Goal: Information Seeking & Learning: Get advice/opinions

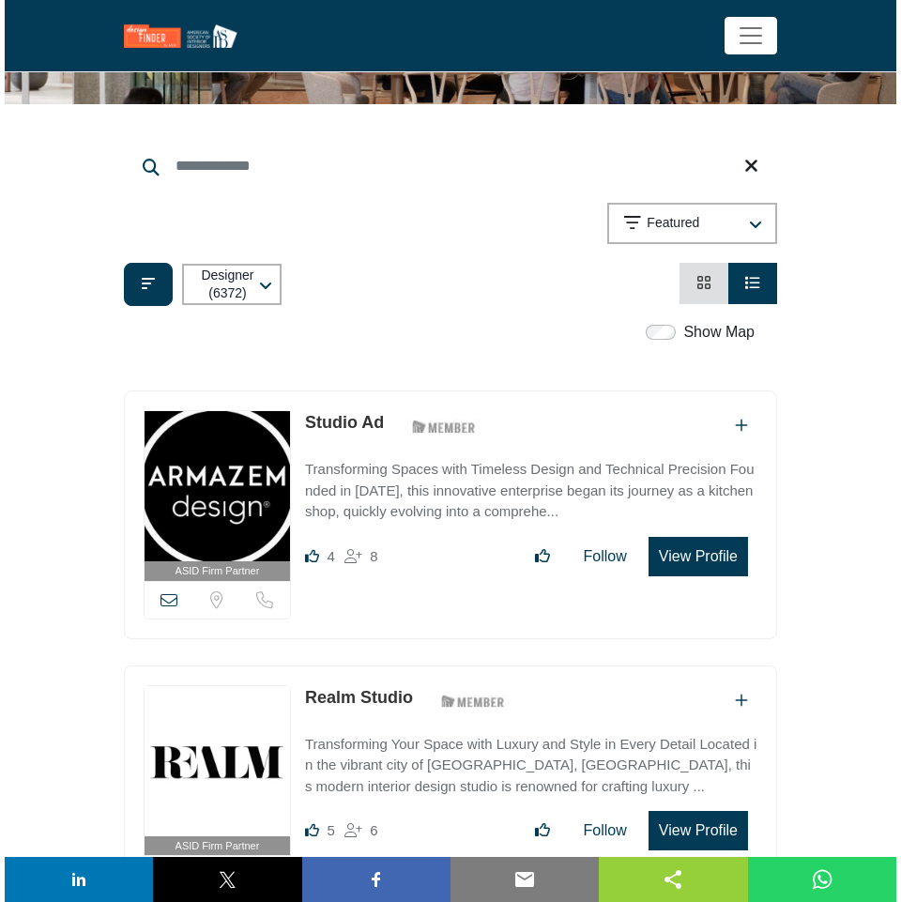
scroll to position [94, 0]
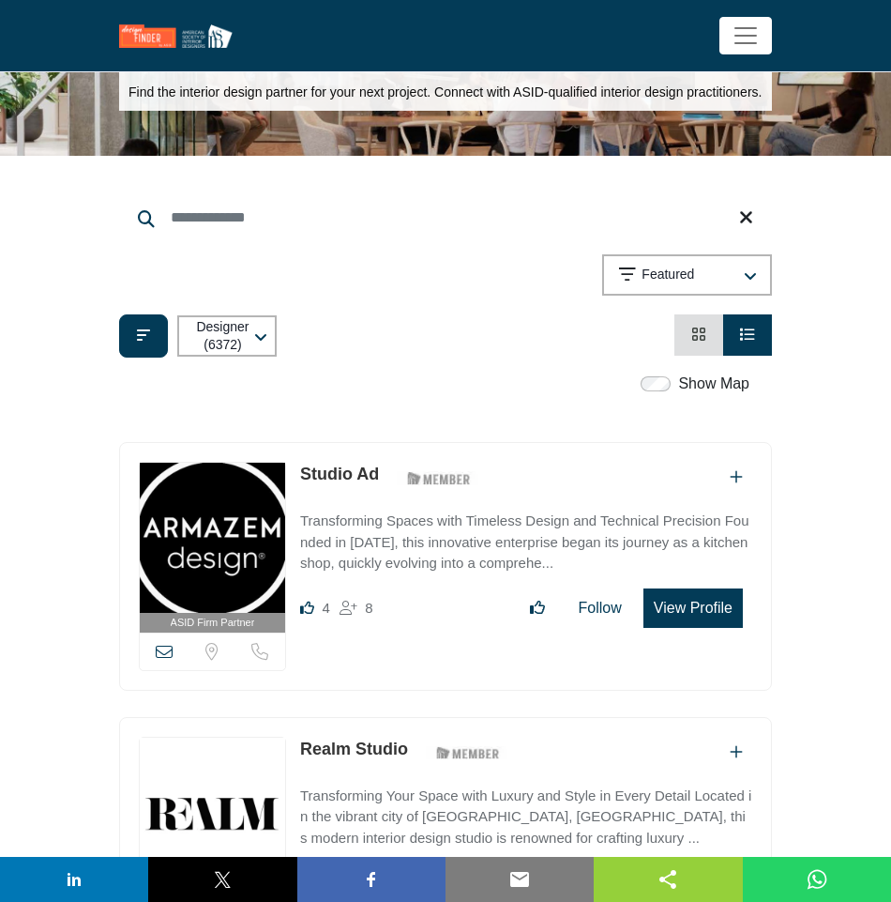
click at [688, 611] on button "View Profile" at bounding box center [693, 607] width 99 height 39
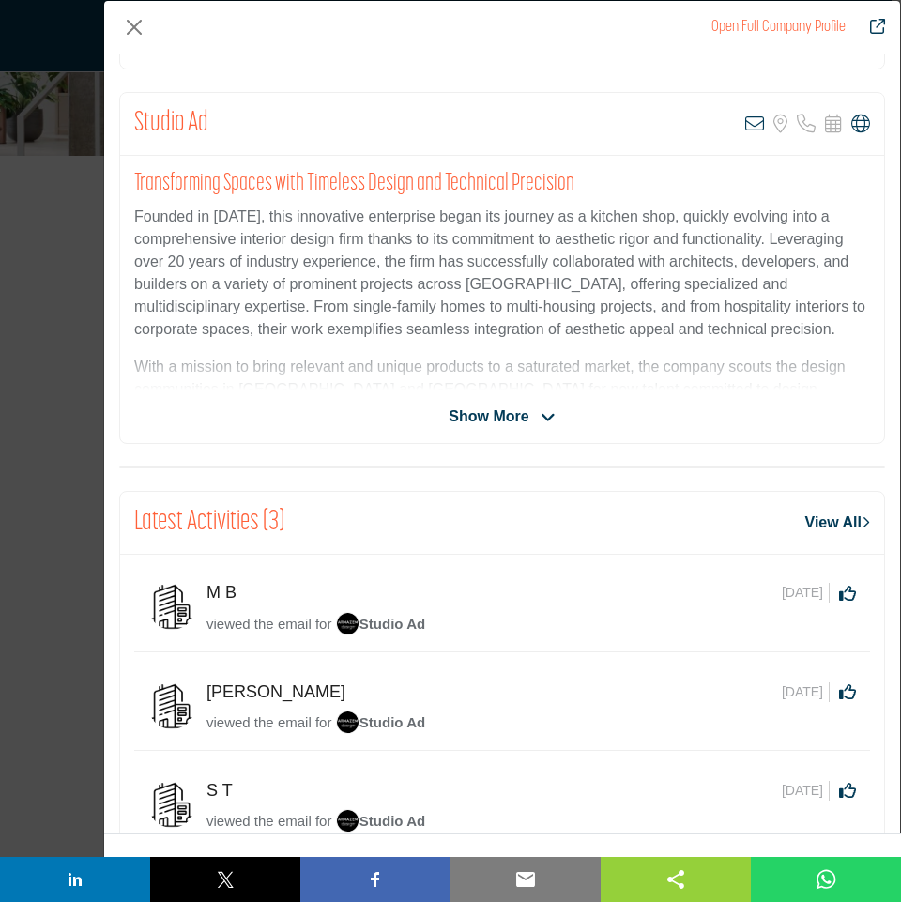
scroll to position [188, 0]
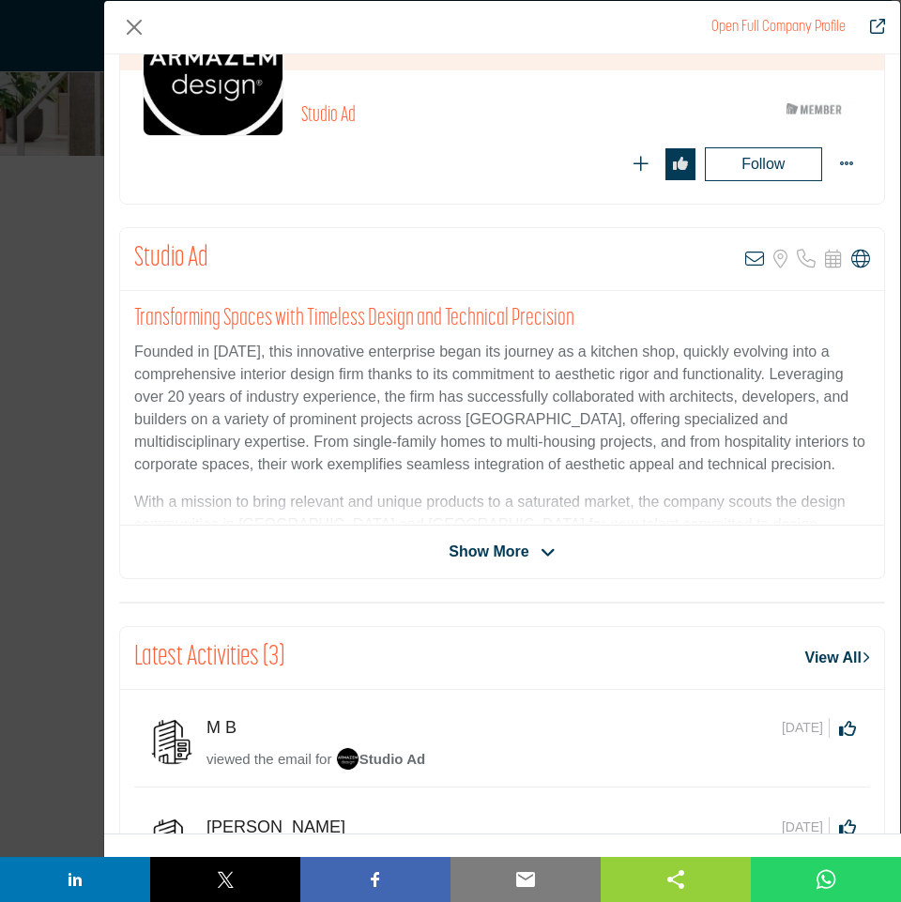
click at [485, 562] on span "Show More" at bounding box center [488, 551] width 80 height 23
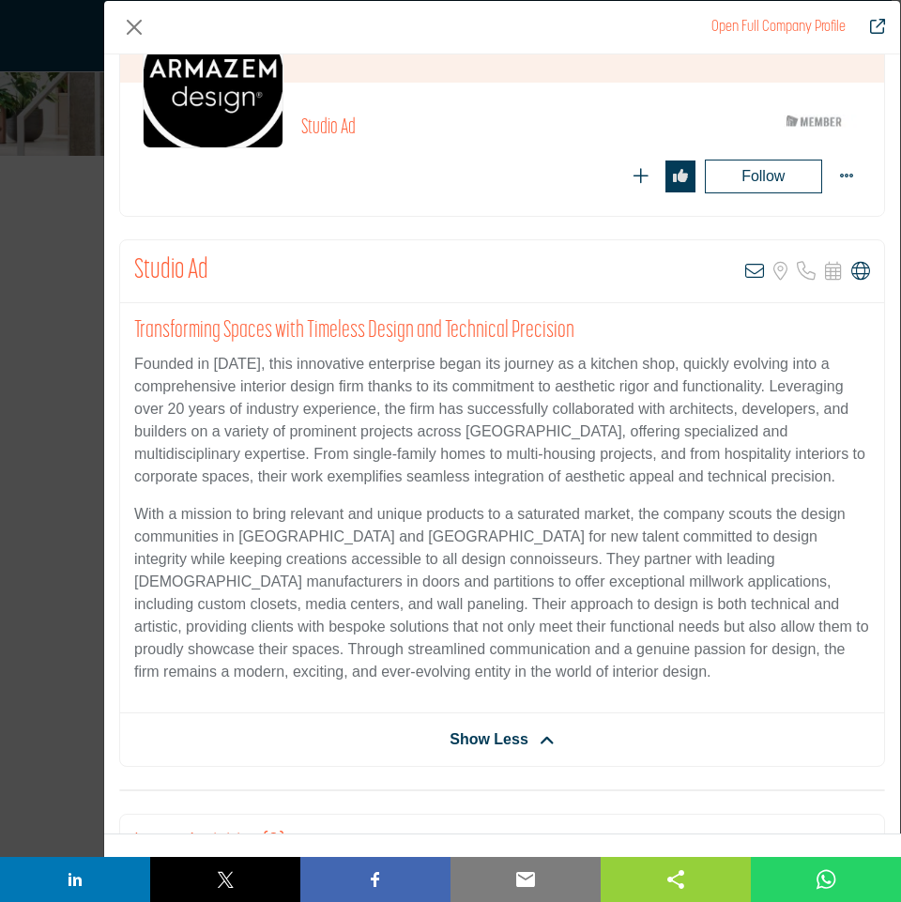
scroll to position [0, 0]
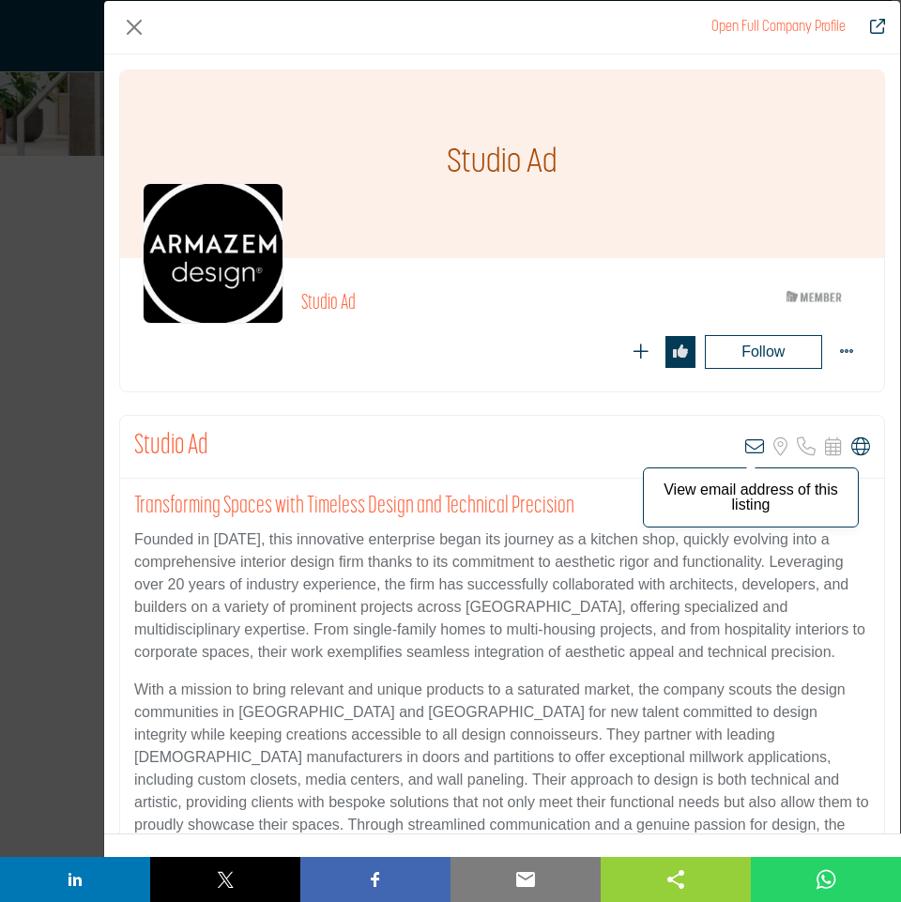
click at [745, 444] on icon "Company Data Modal" at bounding box center [754, 446] width 19 height 19
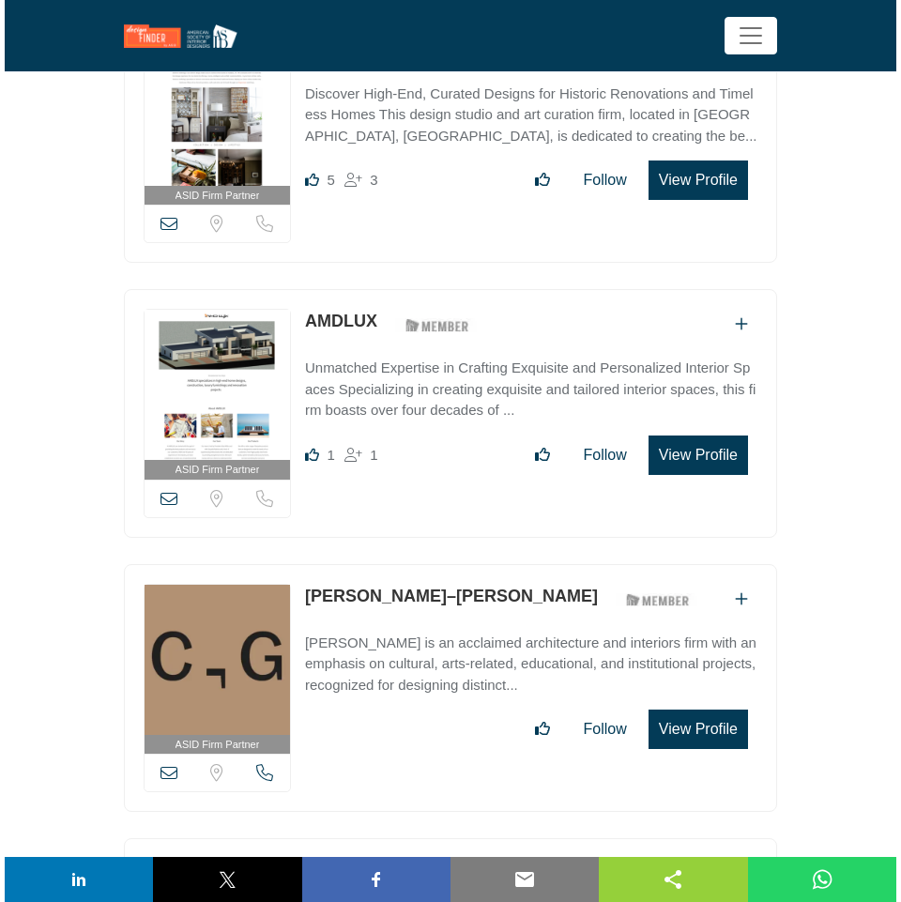
scroll to position [2533, 0]
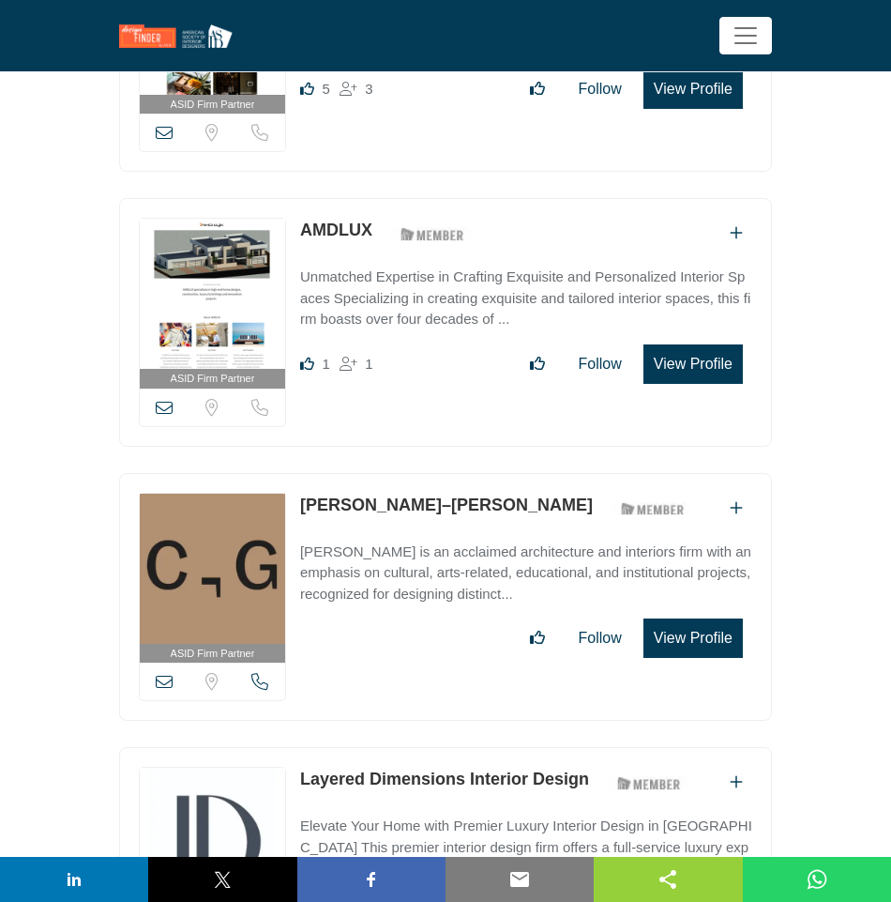
click at [679, 622] on button "View Profile" at bounding box center [693, 637] width 99 height 39
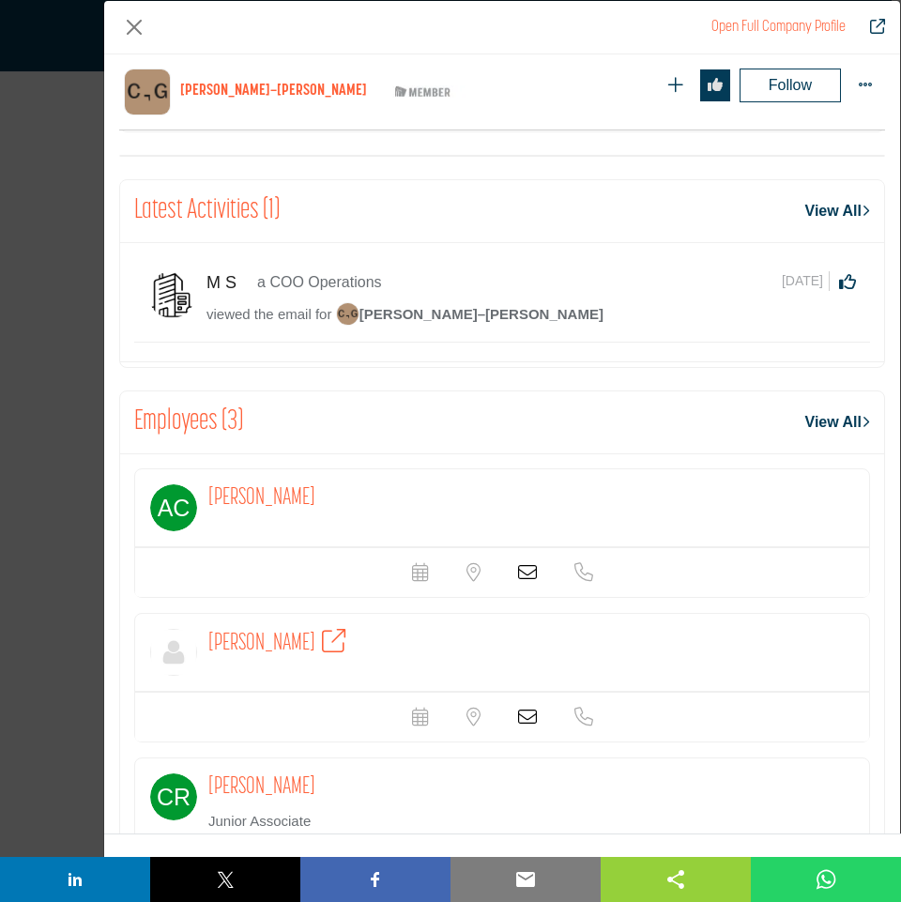
scroll to position [94, 0]
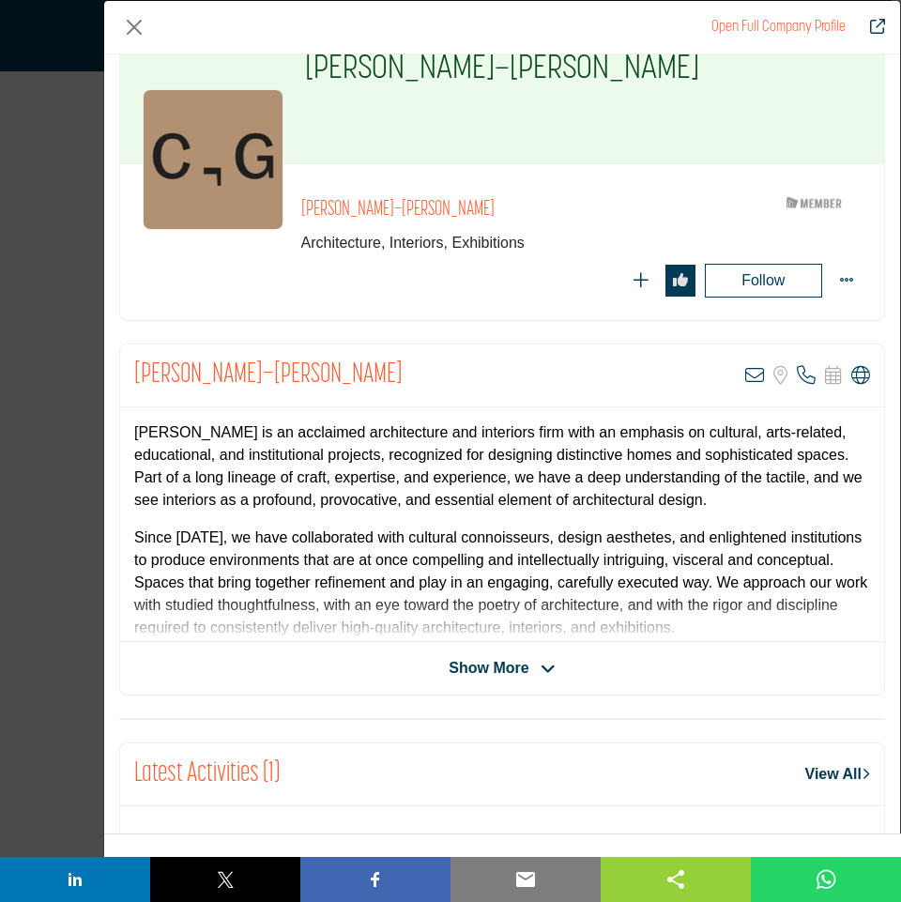
click at [539, 680] on div "Chu–Gooding View email address of this listing Sorry, but we don't have a locat…" at bounding box center [502, 519] width 766 height 352
click at [540, 668] on icon "Company Data Modal" at bounding box center [547, 669] width 15 height 17
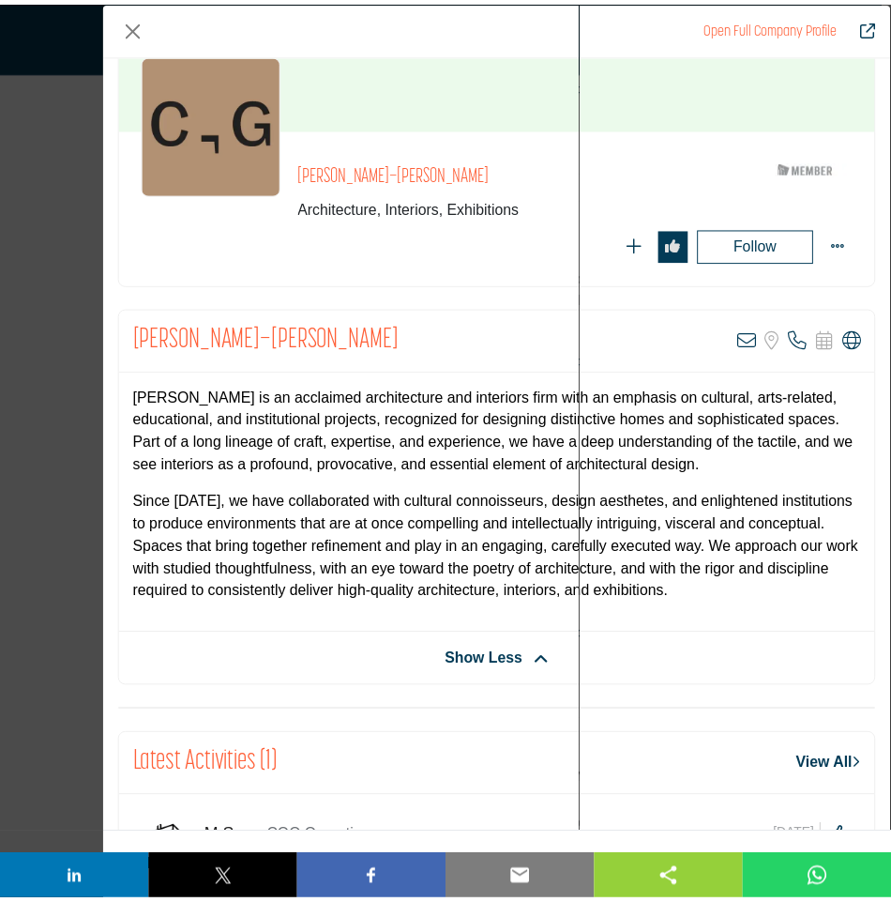
scroll to position [0, 0]
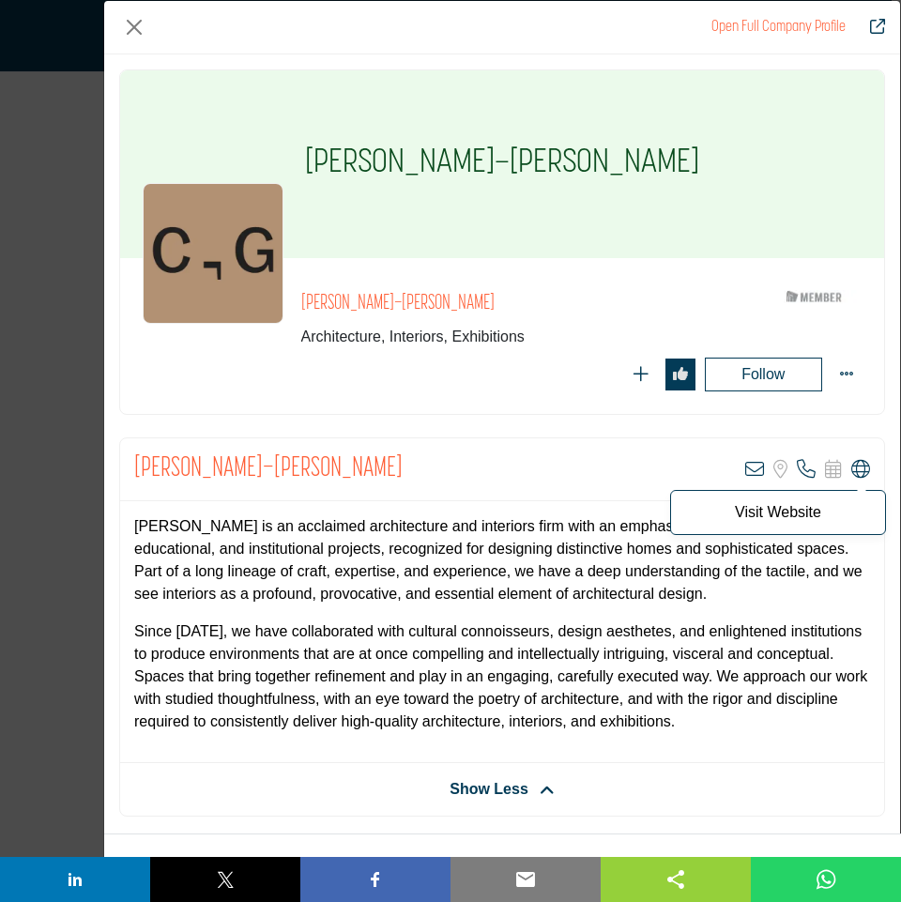
click at [854, 468] on icon "Company Data Modal" at bounding box center [860, 469] width 19 height 19
click at [129, 20] on button "Close" at bounding box center [134, 27] width 30 height 30
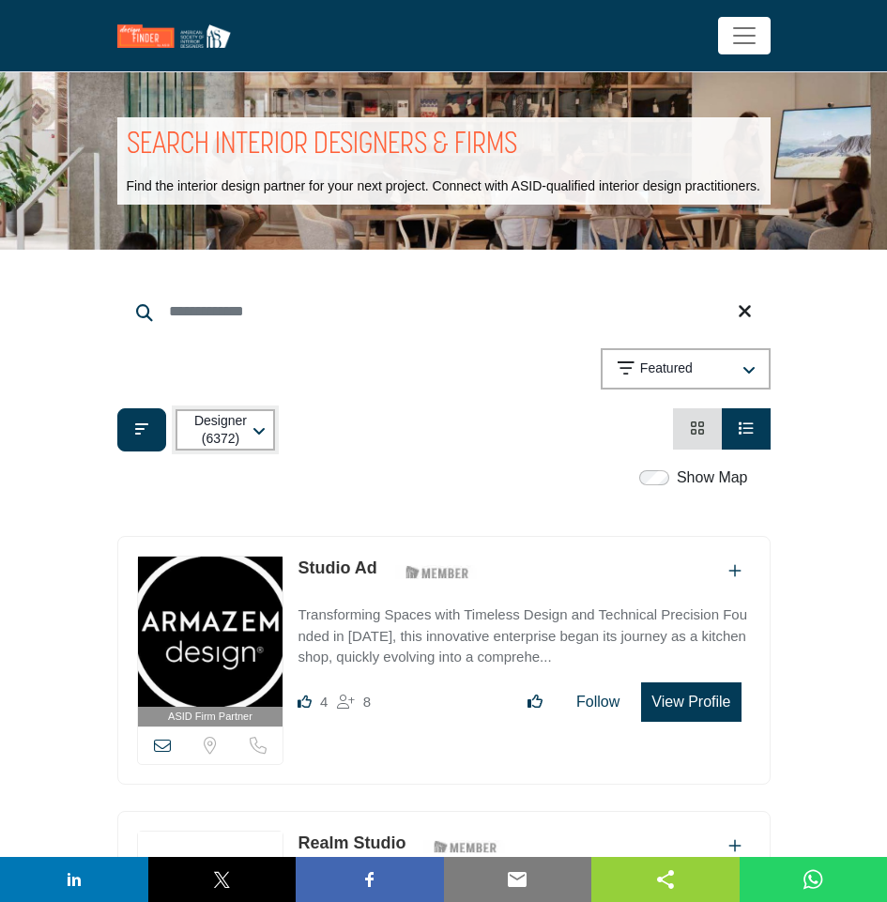
click at [212, 420] on p "Designer (6372)" at bounding box center [220, 430] width 57 height 37
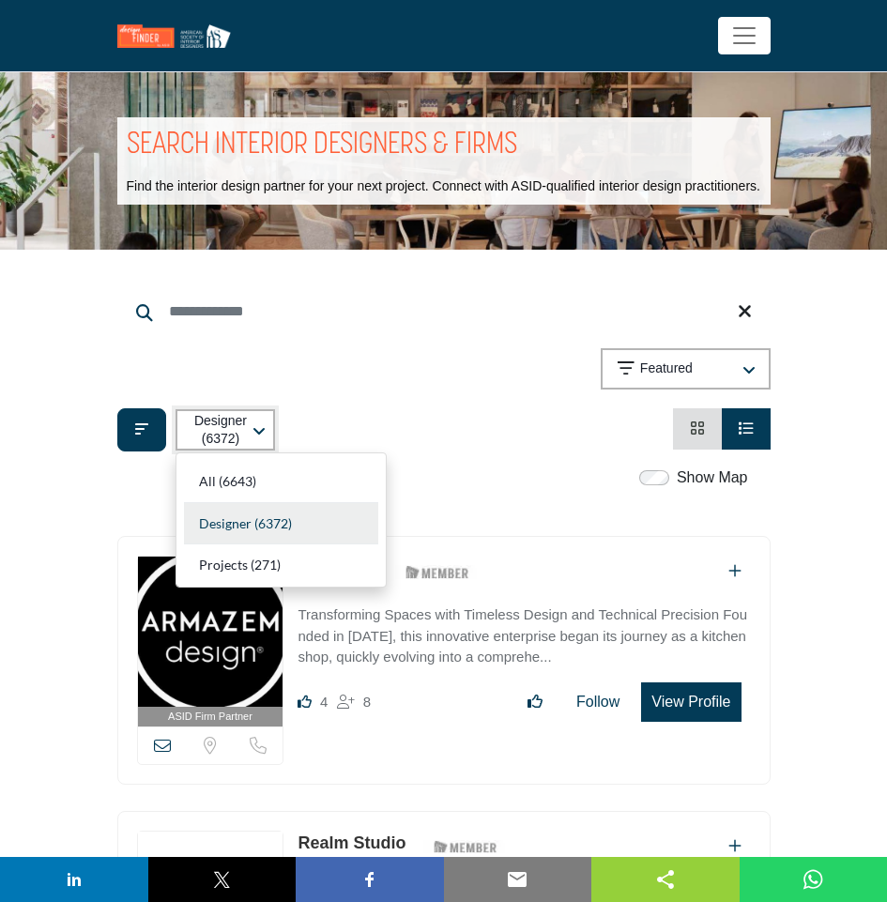
click at [212, 420] on p "Designer (6372)" at bounding box center [220, 430] width 57 height 37
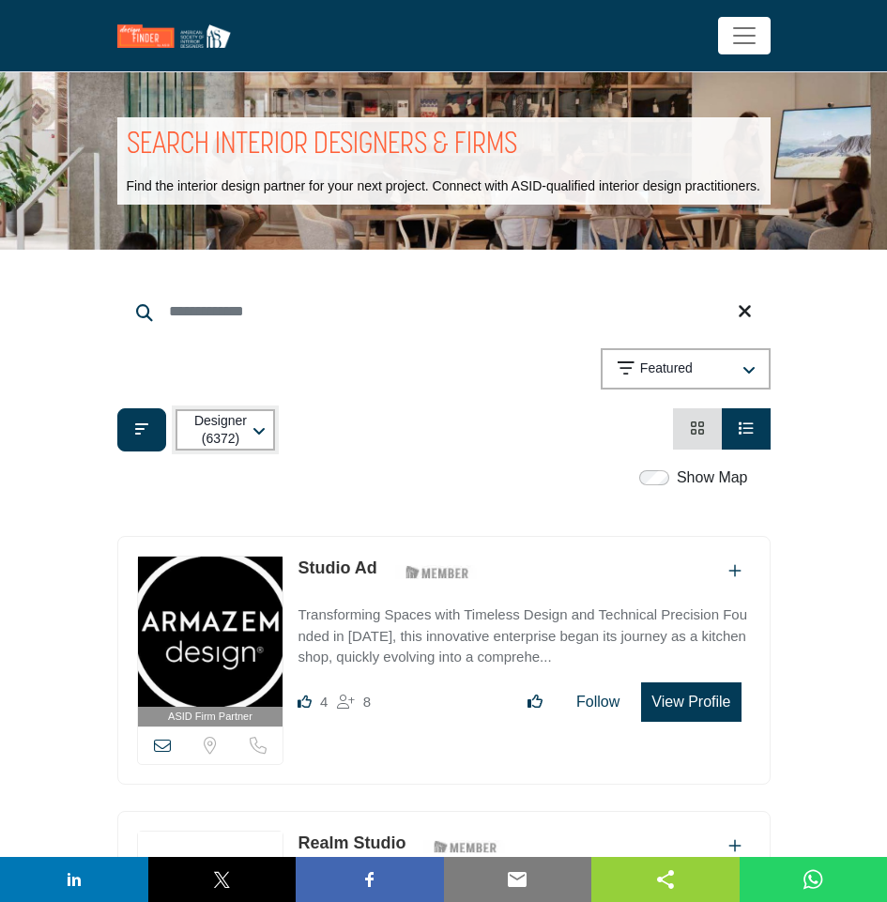
click at [247, 442] on p "Designer (6372)" at bounding box center [220, 430] width 57 height 37
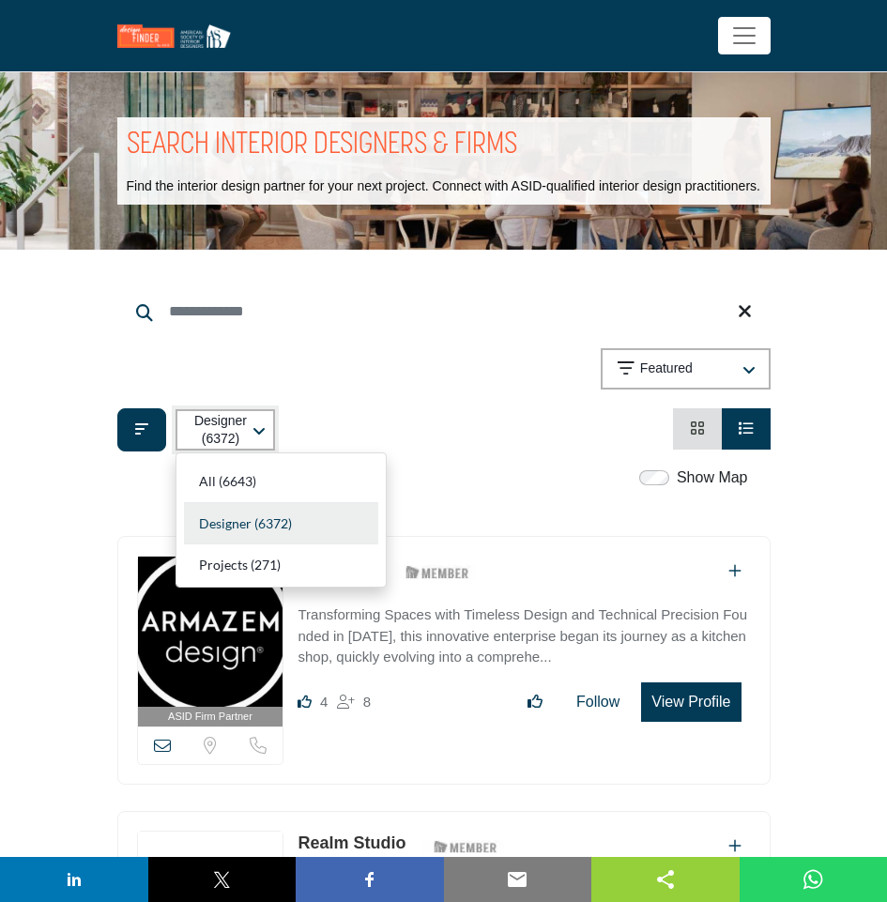
click at [247, 442] on p "Designer (6372)" at bounding box center [220, 430] width 57 height 37
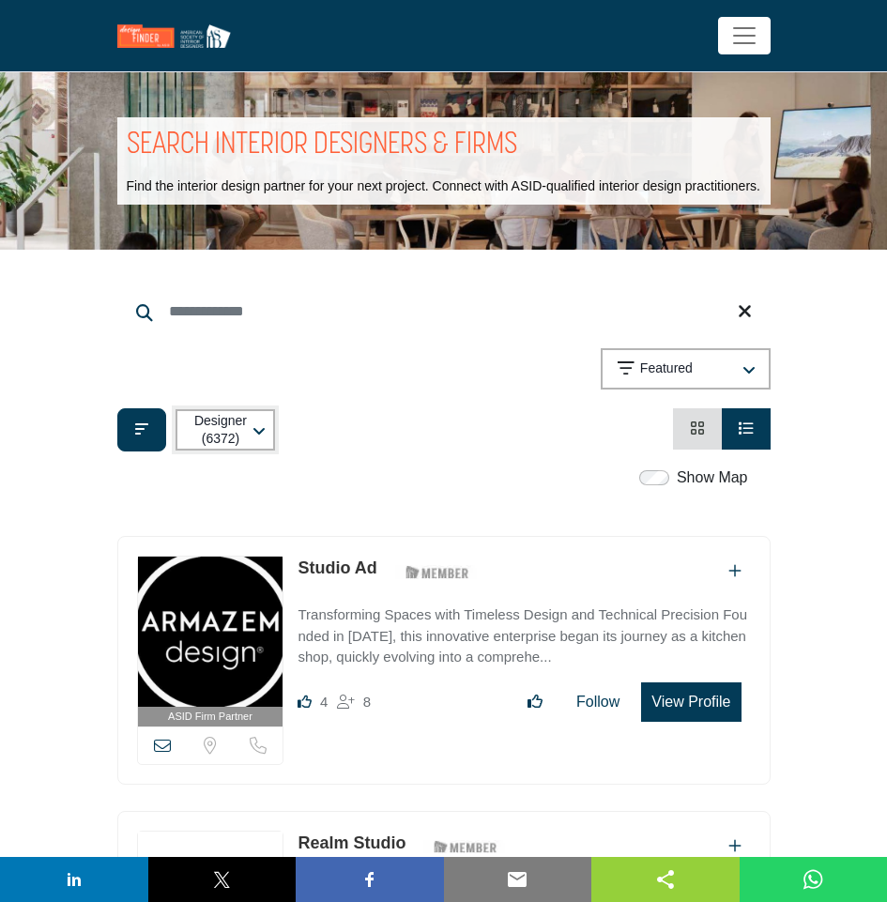
click at [241, 431] on p "Designer (6372)" at bounding box center [220, 430] width 57 height 37
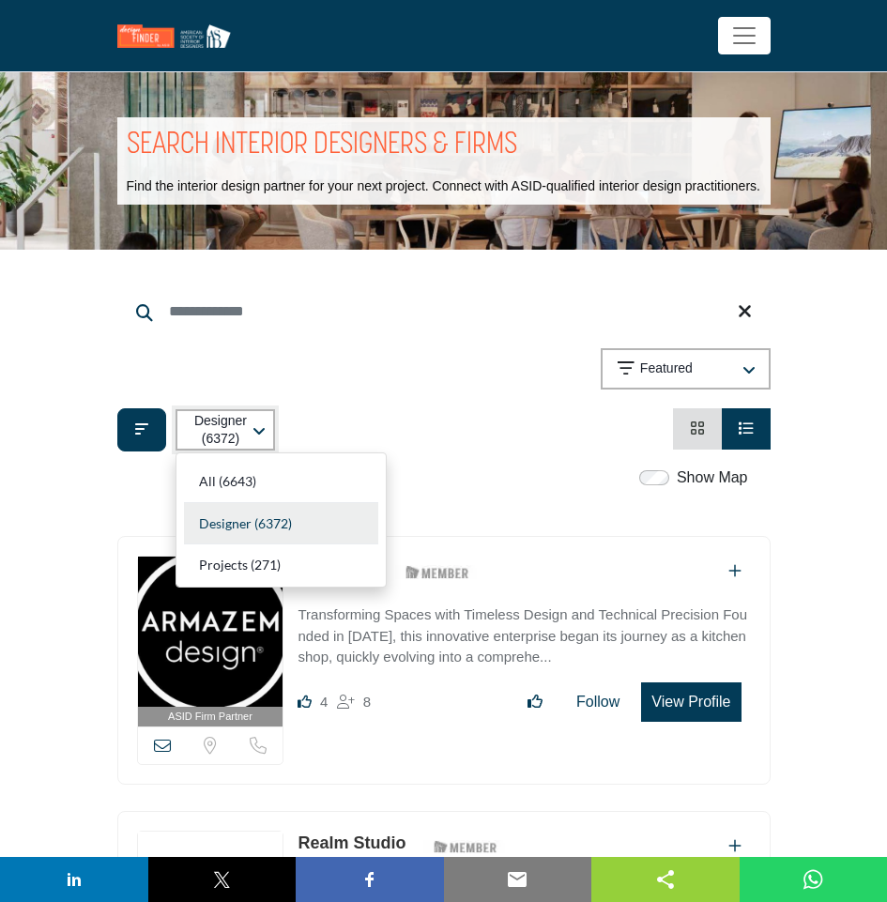
click at [241, 431] on p "Designer (6372)" at bounding box center [220, 430] width 57 height 37
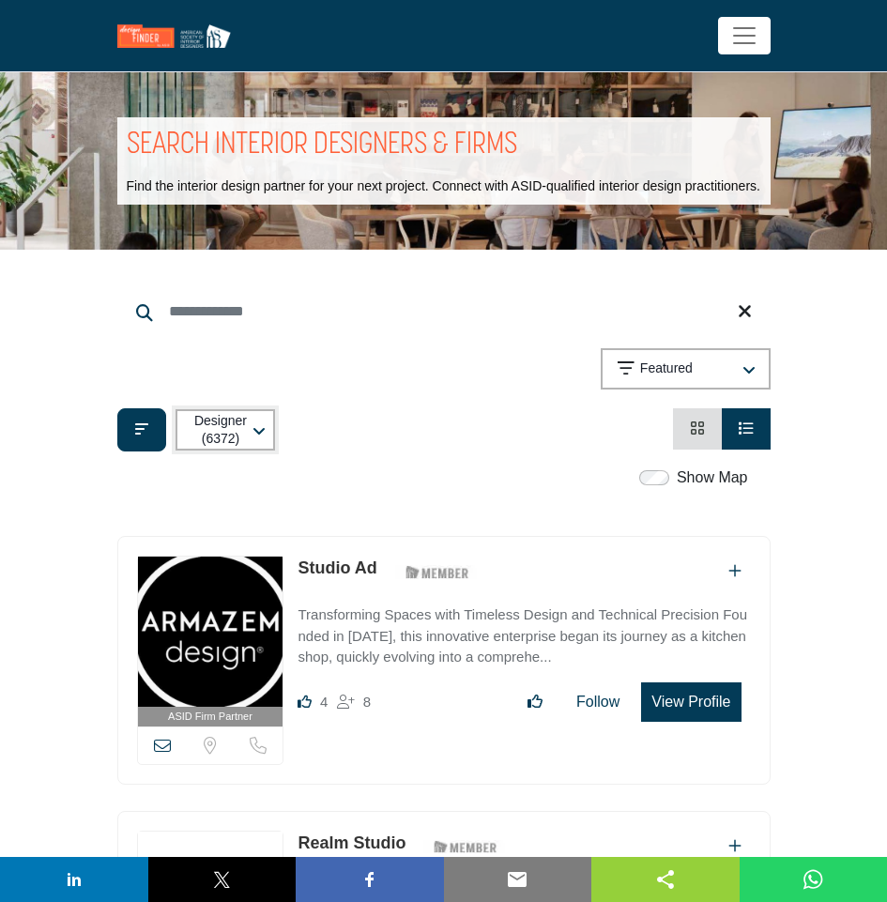
click at [222, 421] on p "Designer (6372)" at bounding box center [220, 430] width 57 height 37
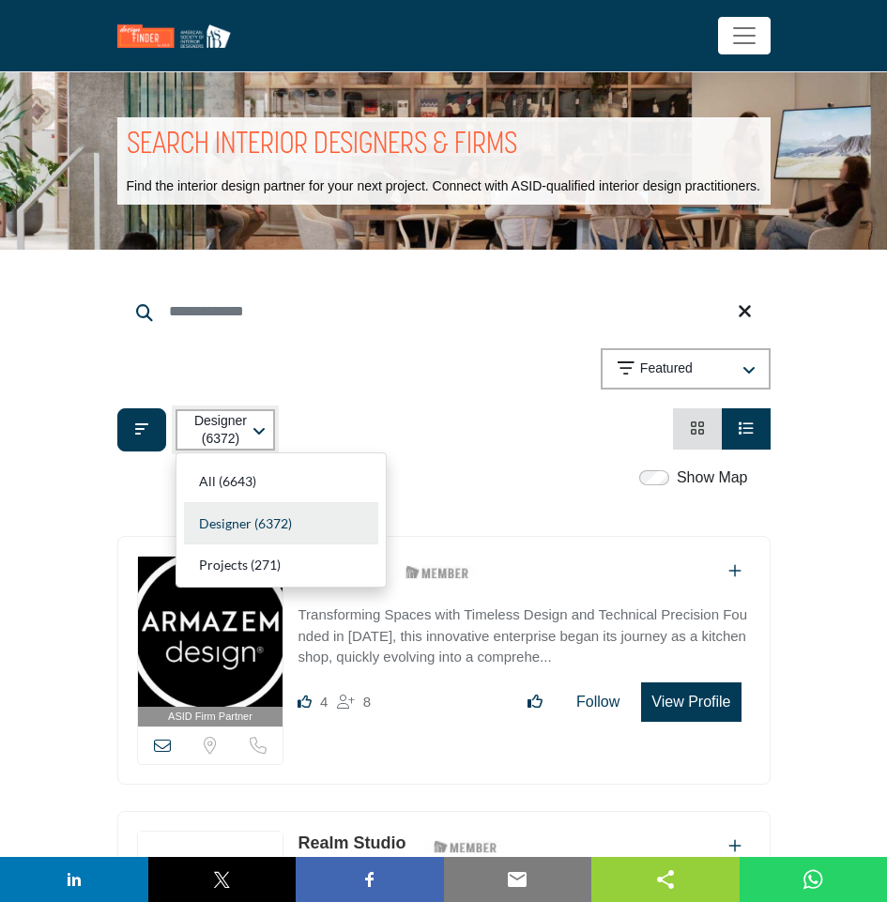
click at [222, 421] on p "Designer (6372)" at bounding box center [220, 430] width 57 height 37
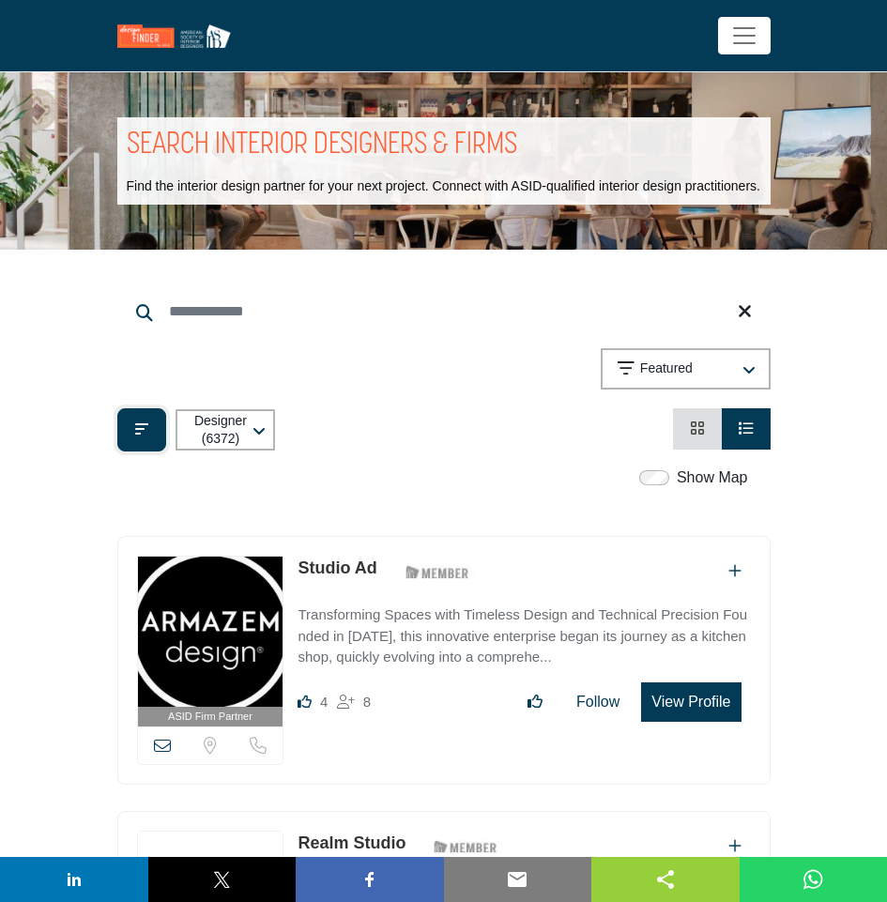
click at [142, 423] on icon "Filter categories" at bounding box center [141, 428] width 13 height 15
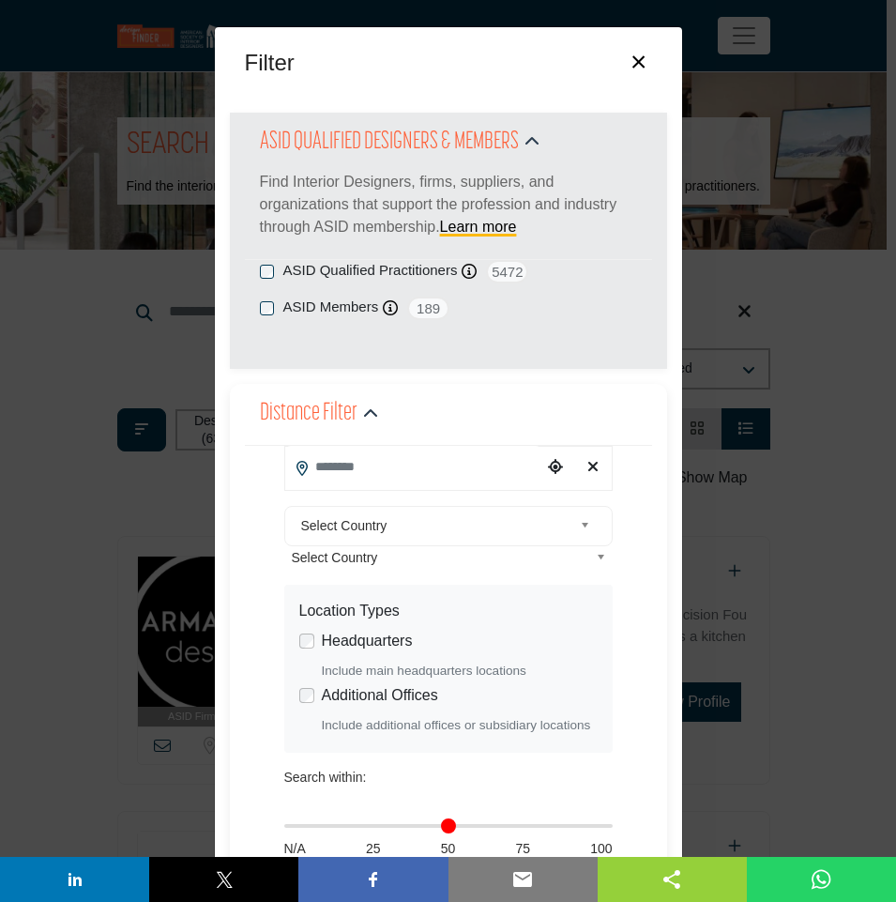
click at [369, 472] on input "Search Location" at bounding box center [413, 467] width 257 height 42
click at [235, 553] on div "**********" at bounding box center [448, 652] width 437 height 537
click at [451, 466] on input "Search Location" at bounding box center [413, 467] width 257 height 42
click at [245, 534] on div "**********" at bounding box center [448, 684] width 407 height 476
click at [332, 528] on span "Select Country" at bounding box center [436, 525] width 271 height 23
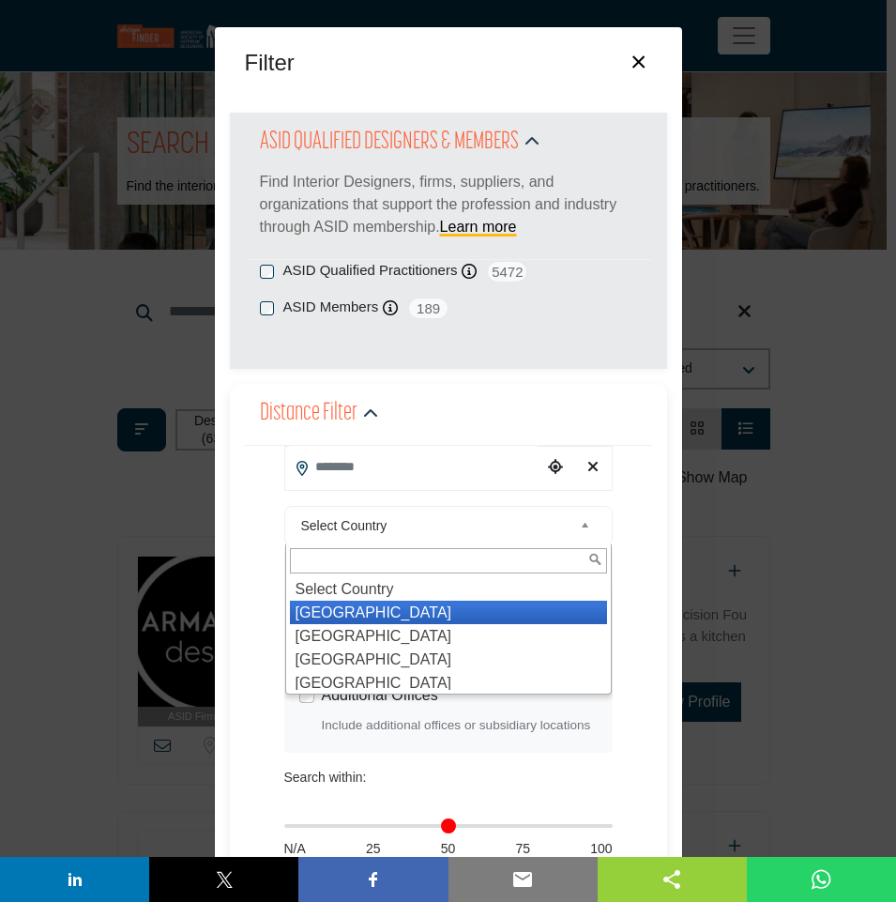
click at [341, 615] on li "United States" at bounding box center [448, 611] width 317 height 23
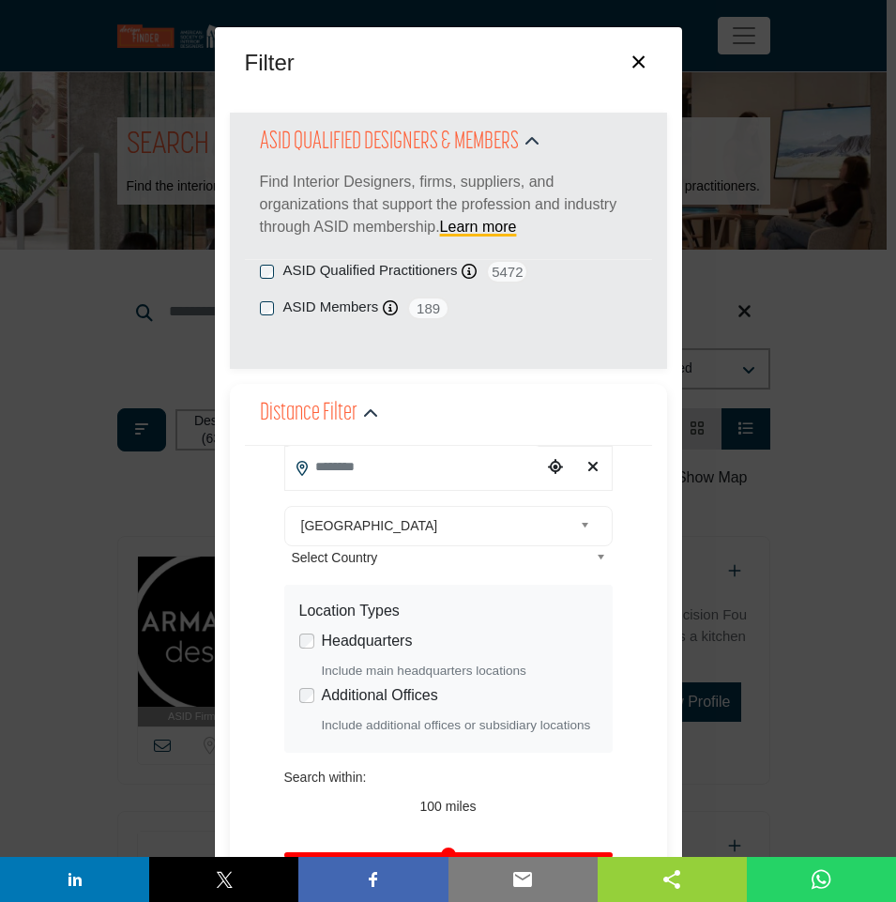
type input "***"
click at [587, 464] on icon "Clear search location" at bounding box center [592, 466] width 11 height 15
click at [587, 469] on icon "Clear search location" at bounding box center [592, 466] width 11 height 15
click at [589, 538] on link "Select Country" at bounding box center [445, 525] width 303 height 23
click at [580, 517] on b at bounding box center [588, 525] width 17 height 23
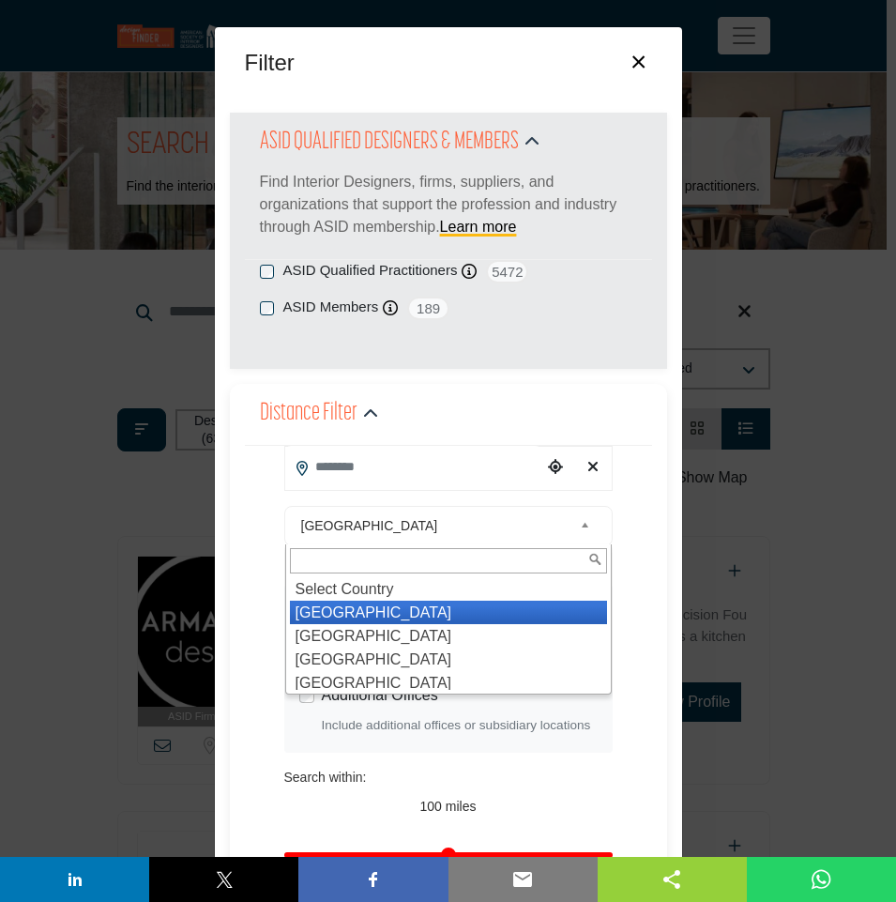
click at [580, 517] on b at bounding box center [588, 525] width 17 height 23
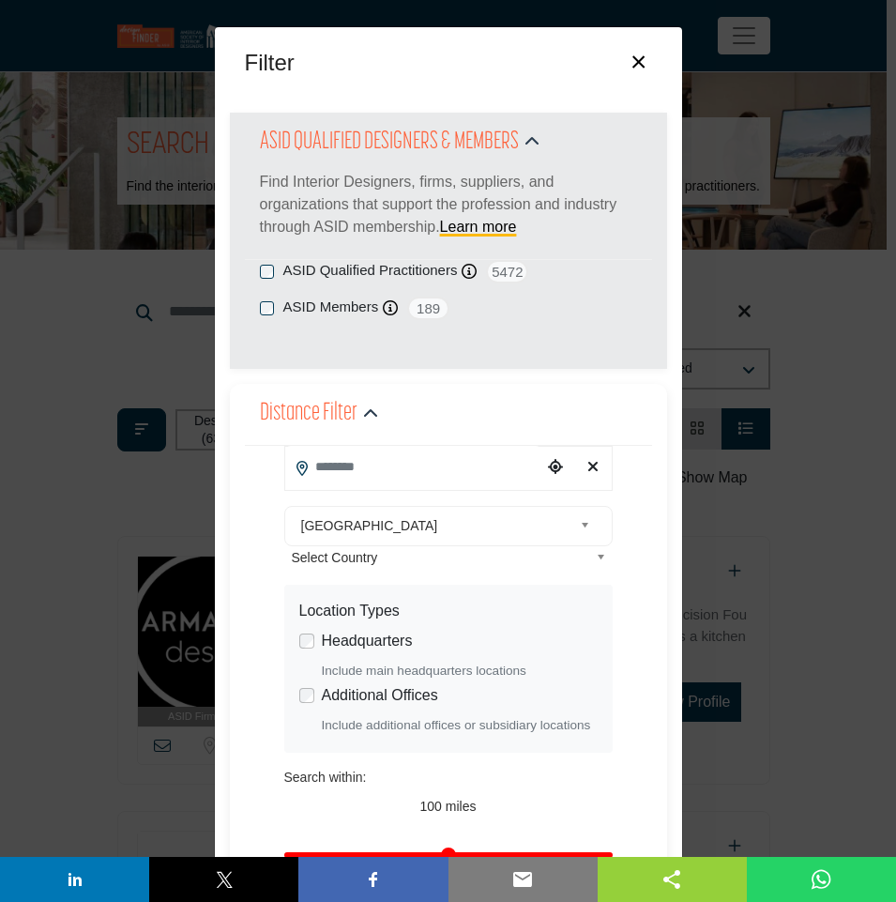
click at [580, 517] on b at bounding box center [588, 525] width 17 height 23
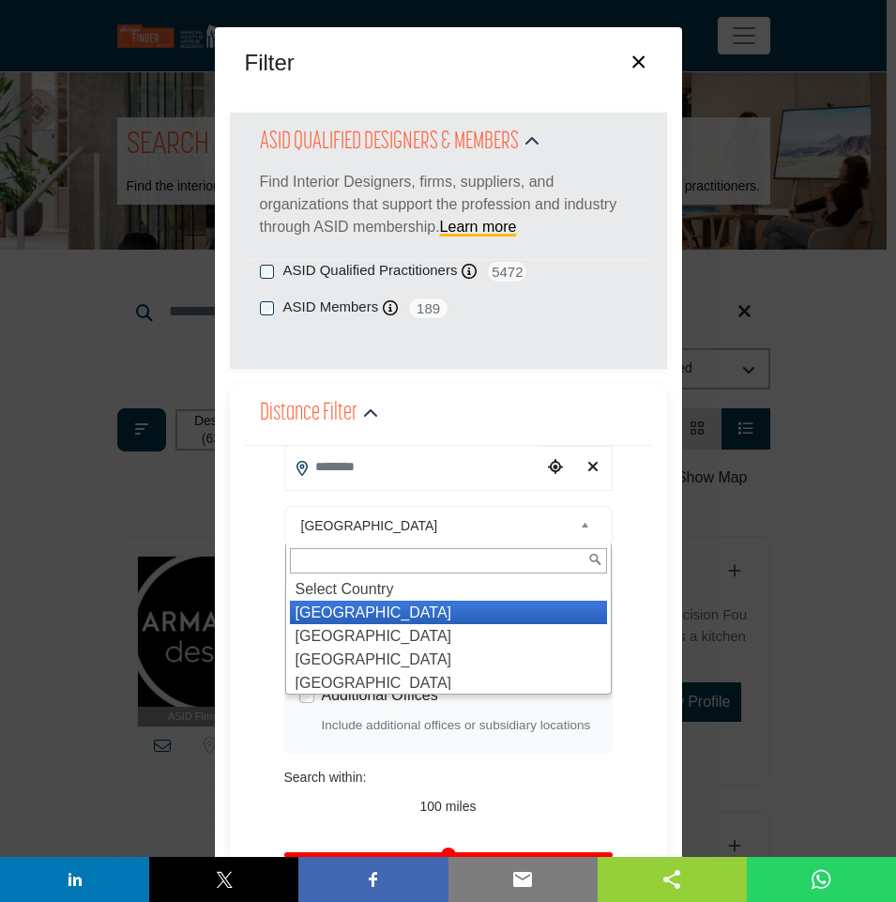
click at [580, 517] on b at bounding box center [588, 525] width 17 height 23
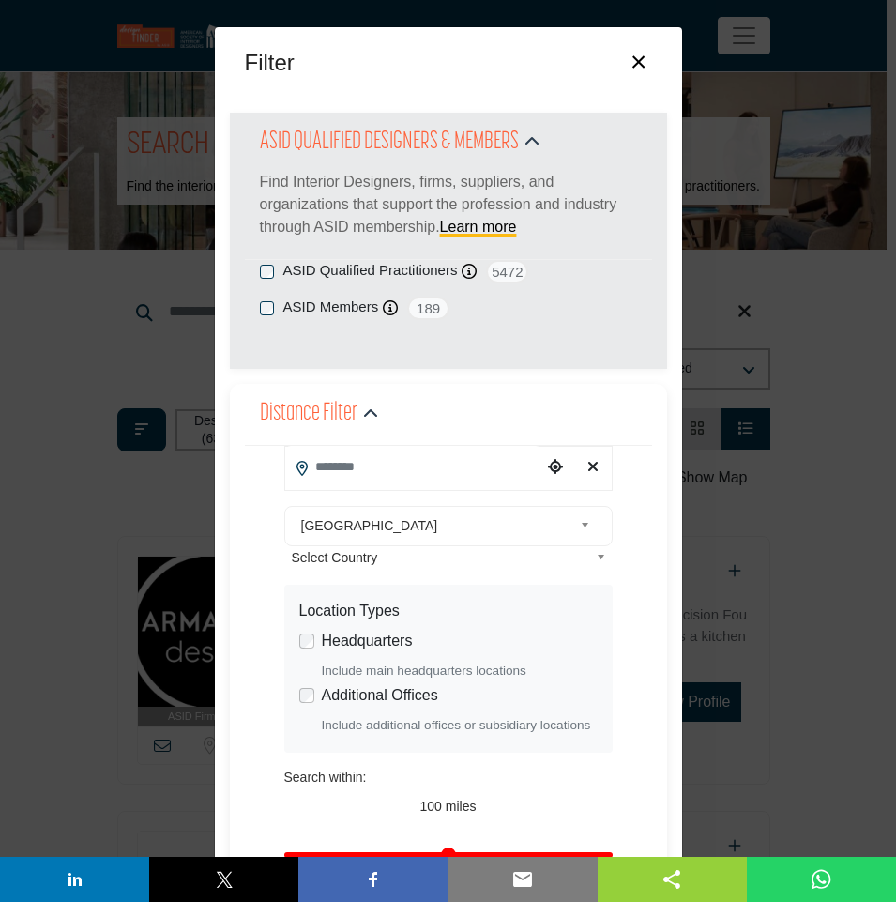
click at [593, 538] on b at bounding box center [588, 525] width 17 height 23
click at [638, 64] on button "×" at bounding box center [638, 60] width 27 height 36
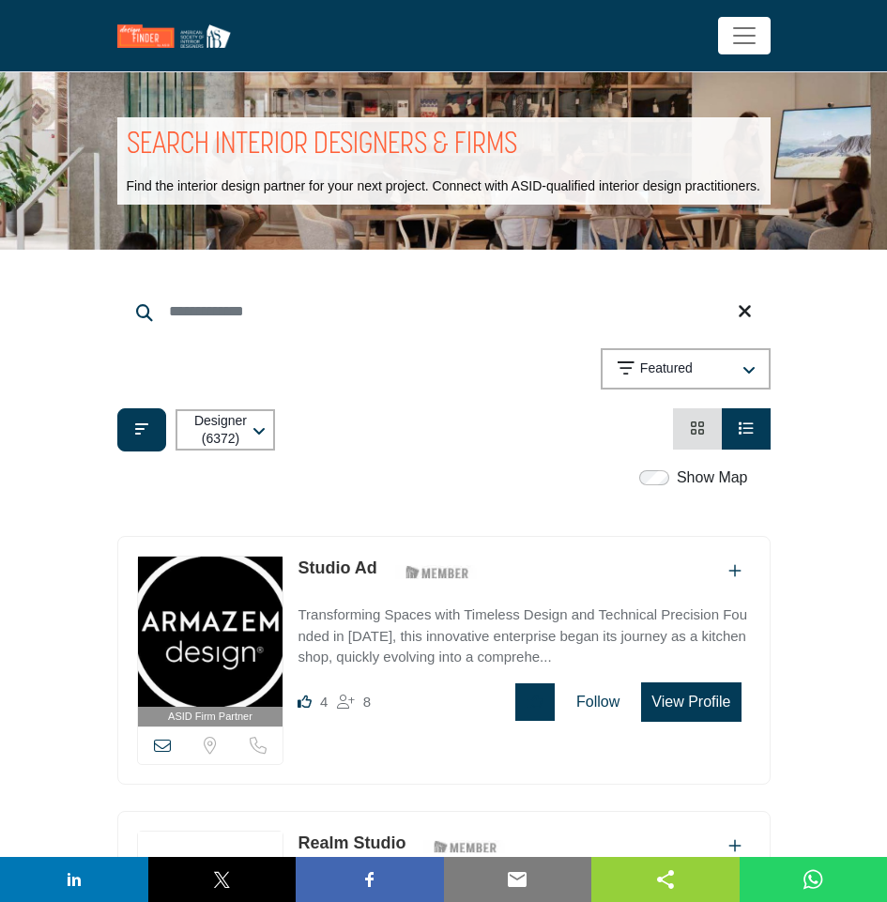
scroll to position [657, 0]
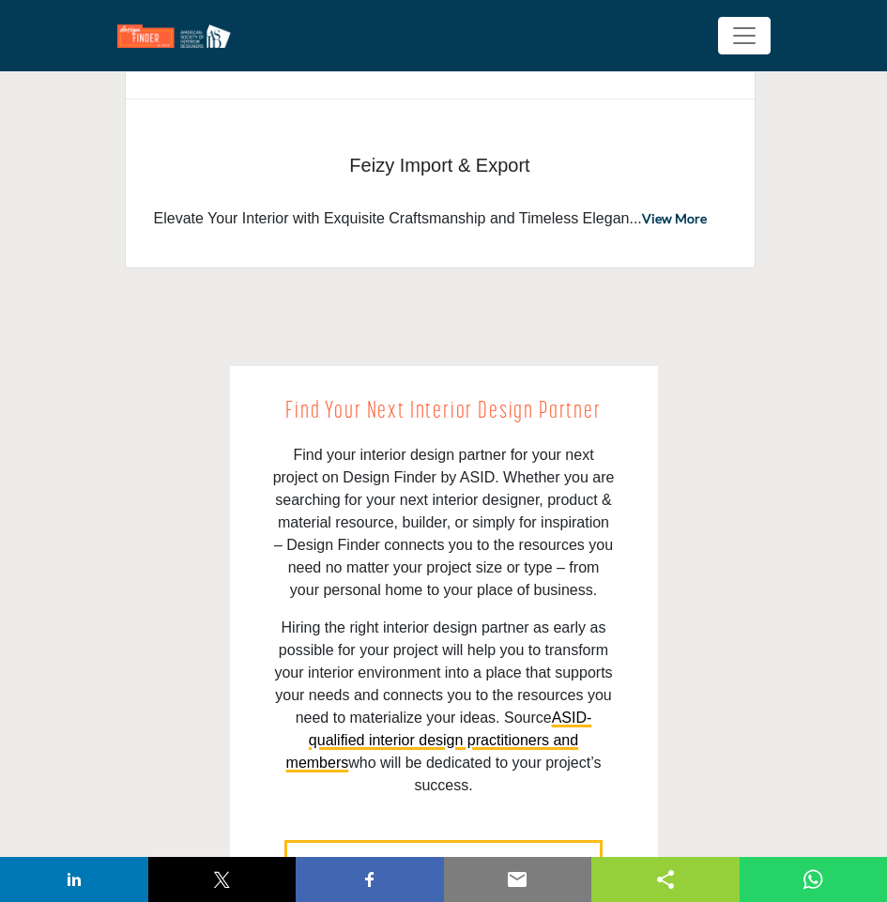
scroll to position [1407, 0]
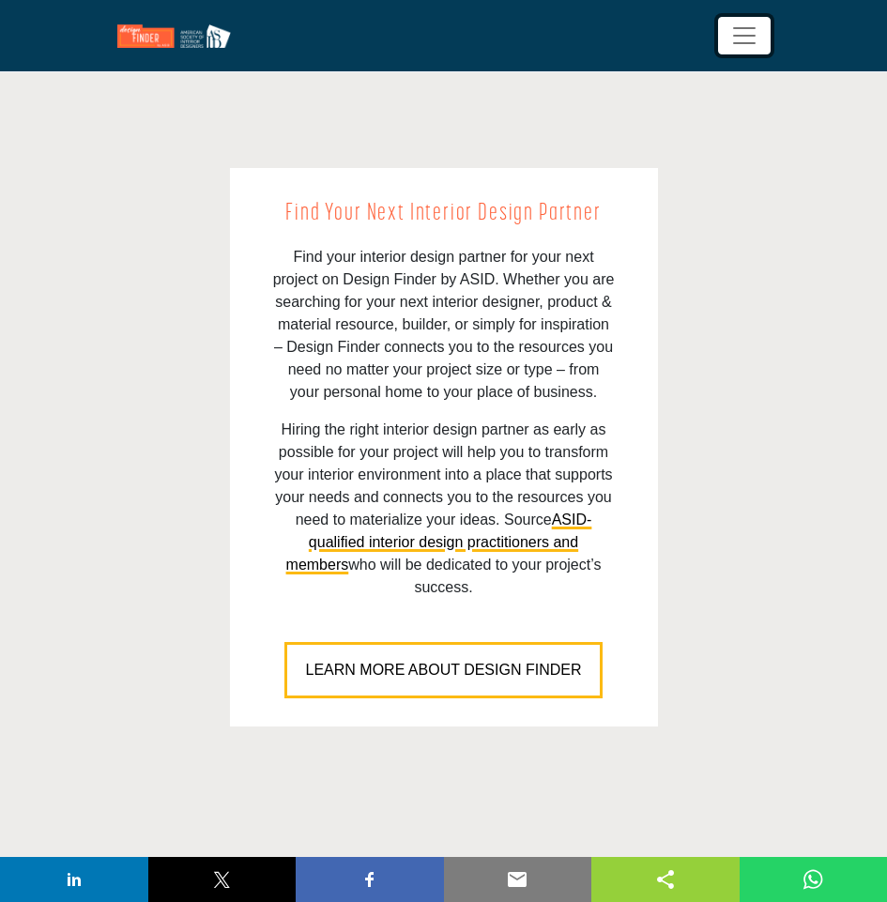
click at [749, 38] on span "Toggle navigation" at bounding box center [744, 36] width 28 height 28
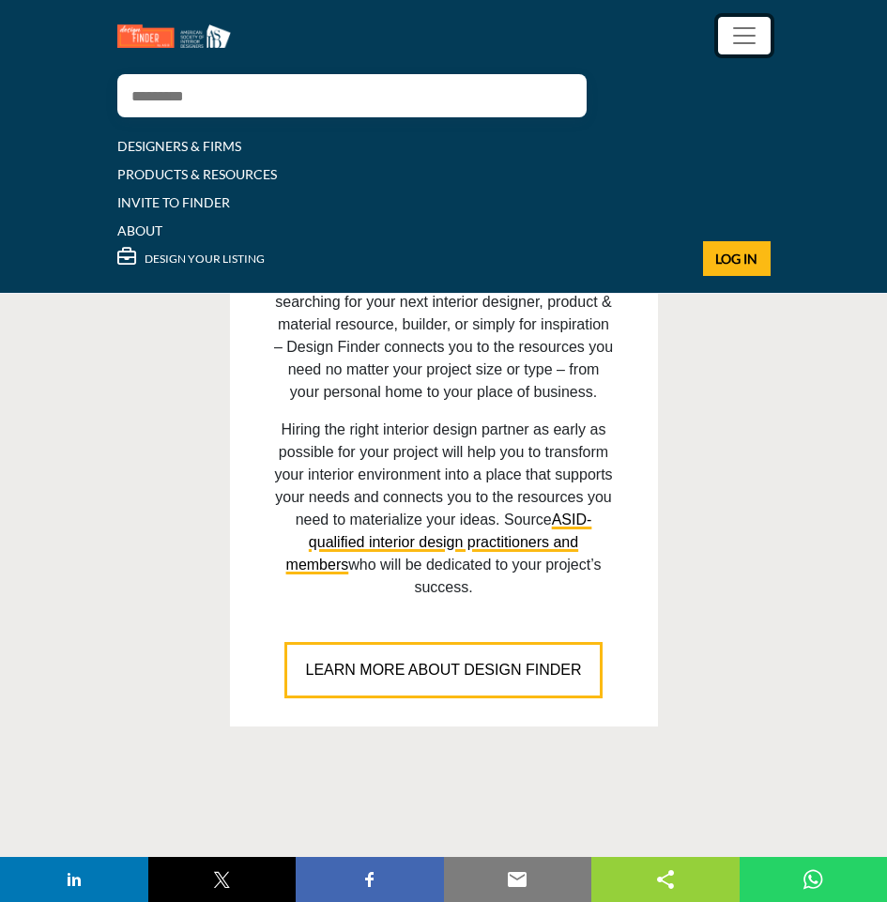
click at [749, 38] on span "Toggle navigation" at bounding box center [744, 36] width 28 height 28
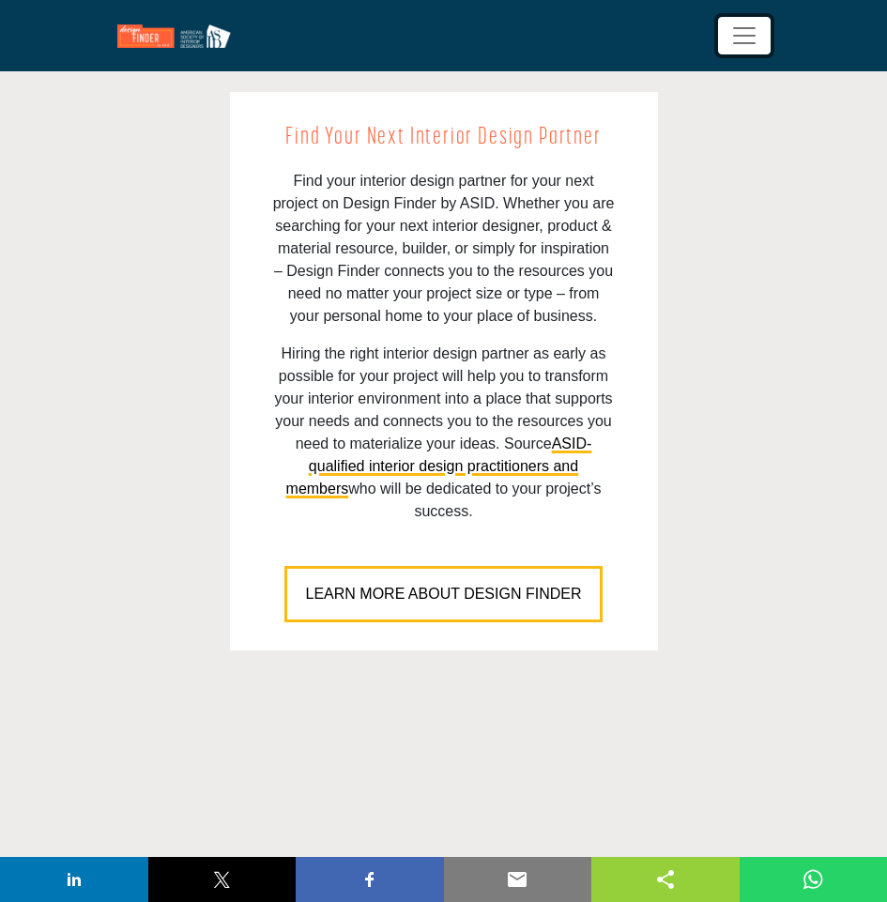
click at [749, 38] on span "Toggle navigation" at bounding box center [744, 36] width 28 height 28
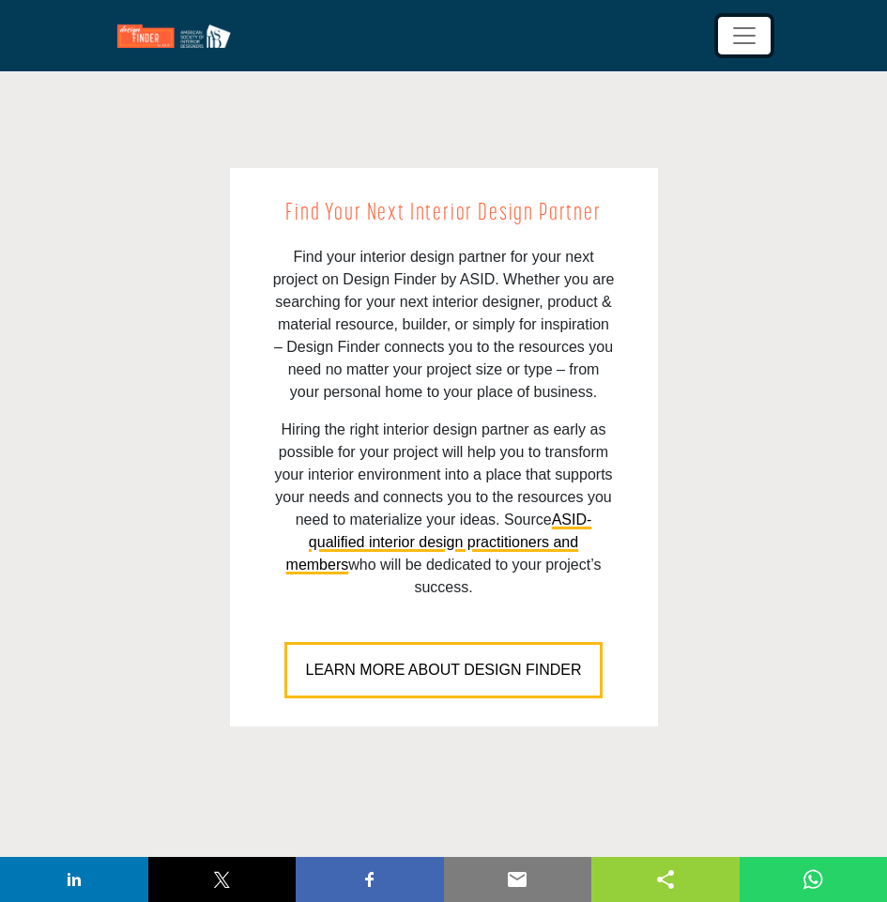
click at [749, 38] on span "Toggle navigation" at bounding box center [744, 36] width 28 height 28
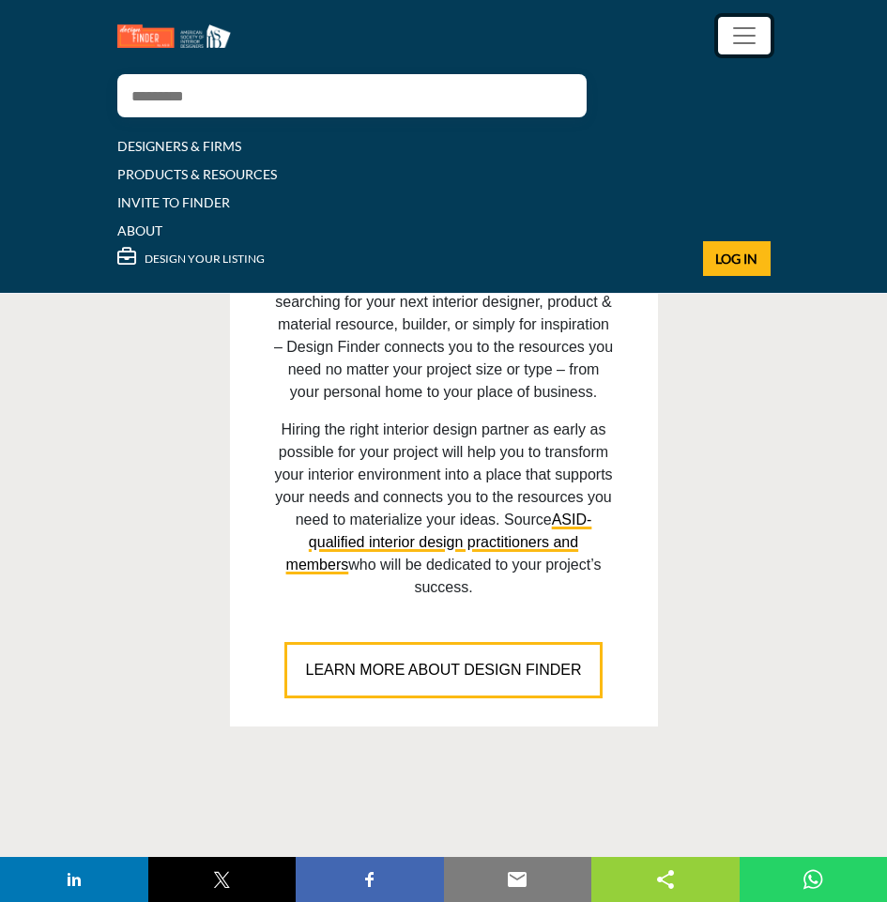
click at [749, 38] on span "Toggle navigation" at bounding box center [744, 36] width 28 height 28
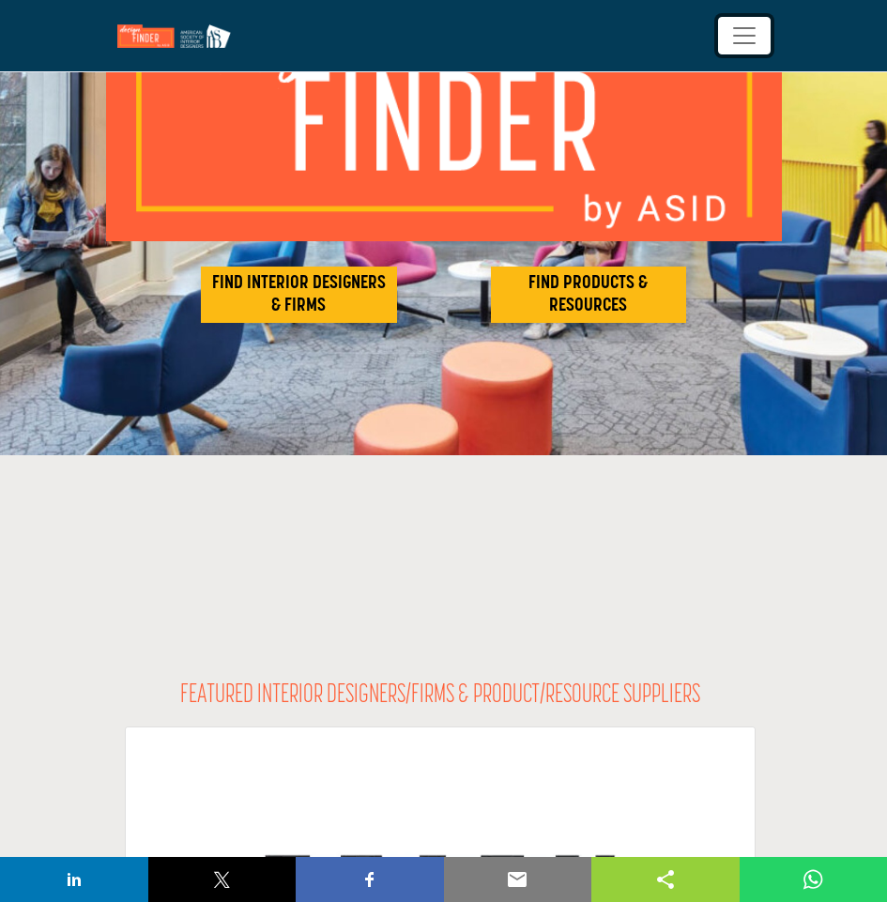
scroll to position [0, 0]
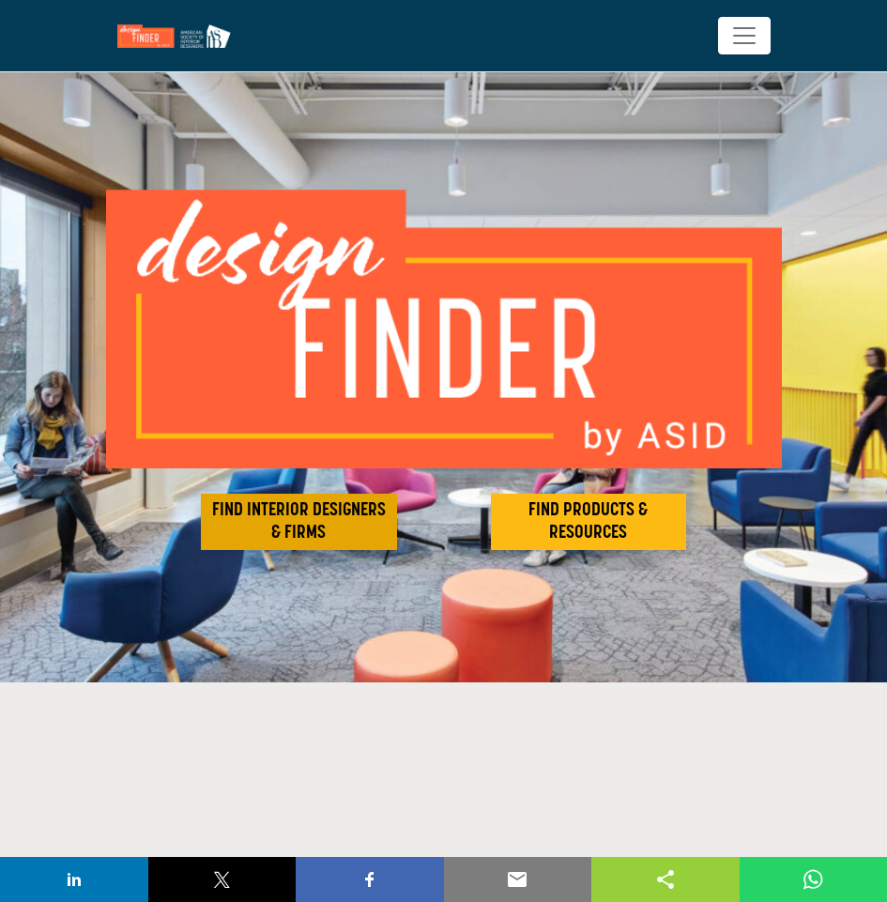
click at [283, 519] on h2 "FIND INTERIOR DESIGNERS & FIRMS" at bounding box center [298, 521] width 185 height 45
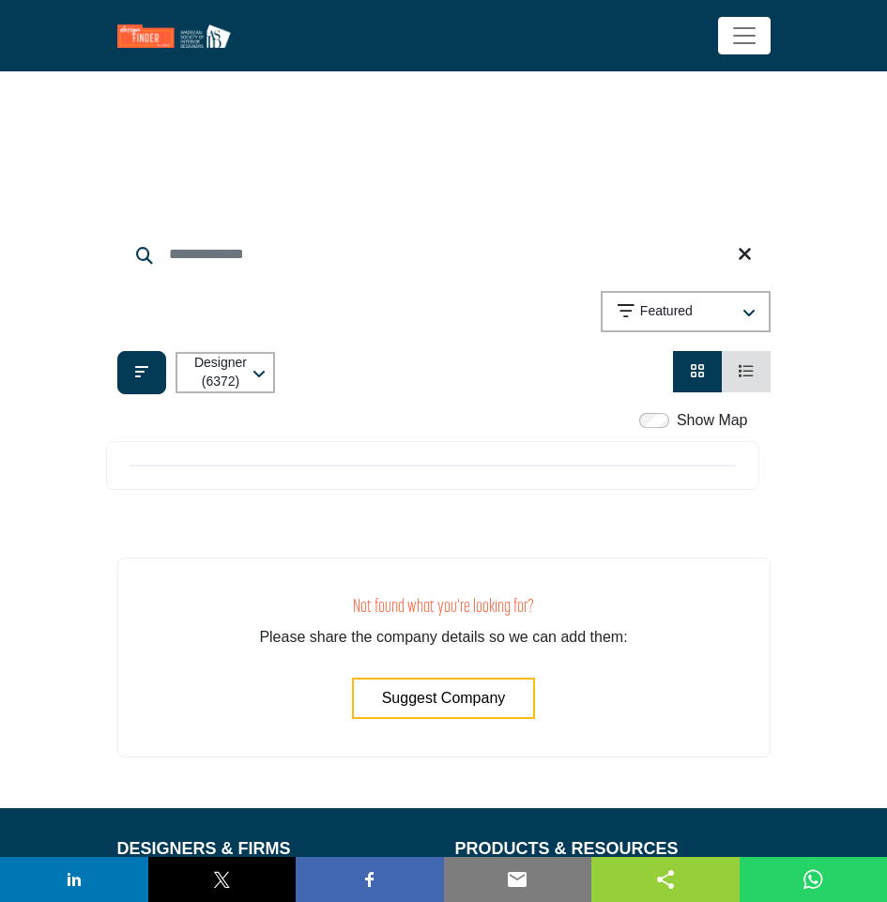
scroll to position [94, 0]
